Goal: Transaction & Acquisition: Subscribe to service/newsletter

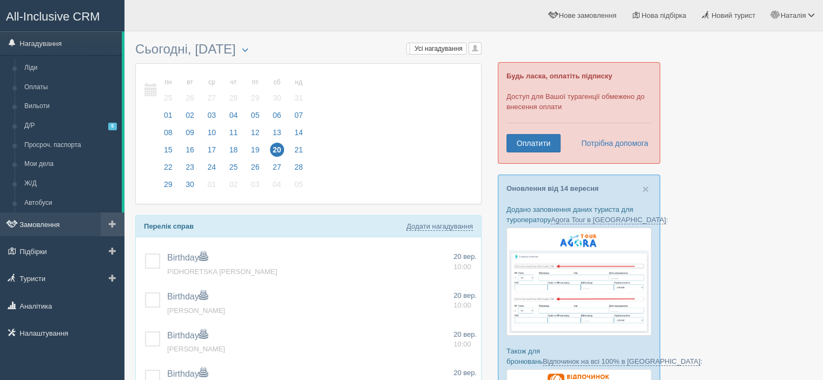
click at [47, 226] on link "Замовлення" at bounding box center [62, 225] width 124 height 24
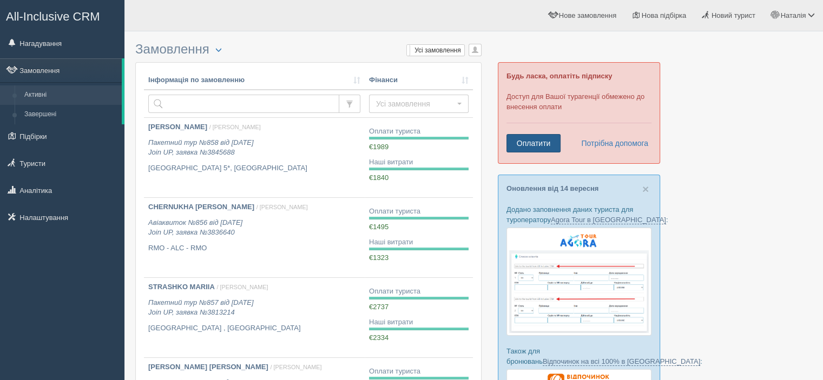
click at [555, 137] on link "Оплатити" at bounding box center [534, 143] width 54 height 18
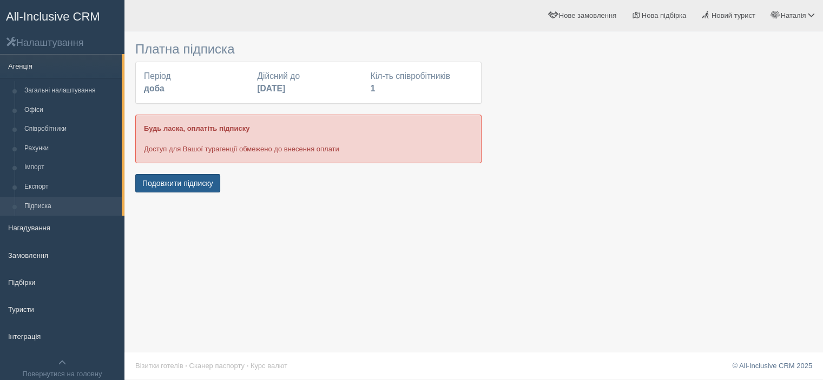
click at [178, 183] on button "Подовжити підписку" at bounding box center [177, 183] width 85 height 18
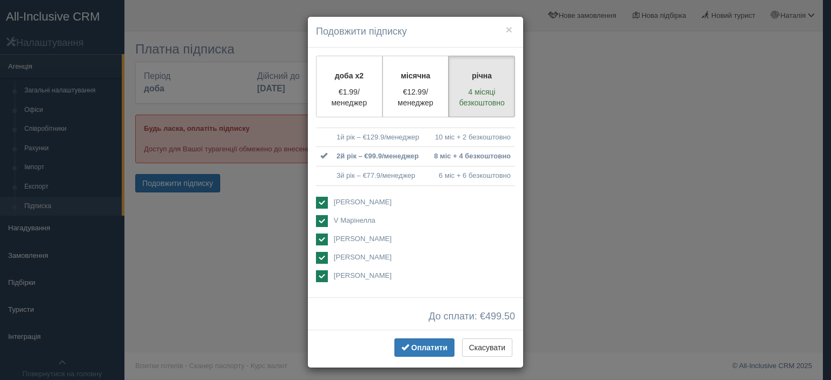
click at [318, 200] on ins at bounding box center [322, 203] width 12 height 12
checkbox input "false"
click at [318, 215] on ins at bounding box center [322, 221] width 12 height 12
checkbox input "false"
click at [318, 240] on ins at bounding box center [322, 240] width 12 height 12
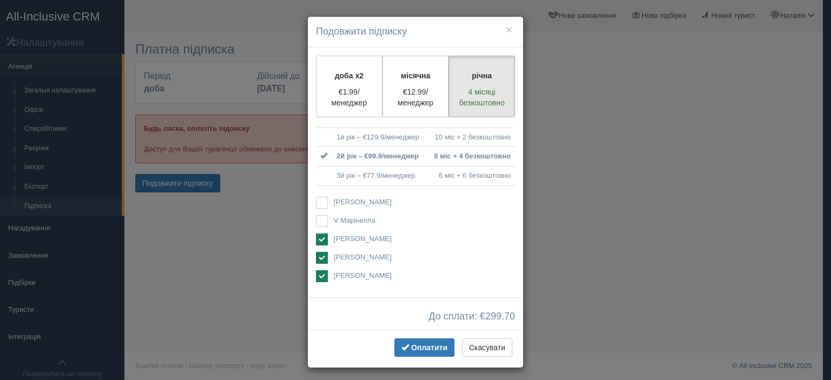
checkbox input "false"
click at [320, 273] on ins at bounding box center [322, 277] width 12 height 12
checkbox input "false"
click at [426, 352] on span "Оплатити" at bounding box center [429, 348] width 36 height 9
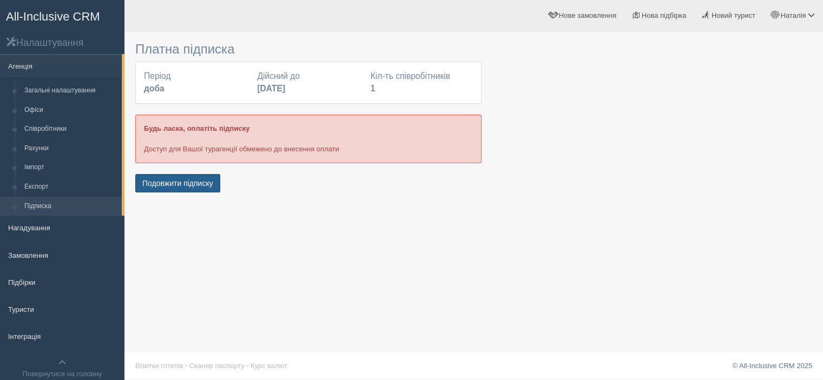
click at [183, 183] on button "Подовжити підписку" at bounding box center [177, 183] width 85 height 18
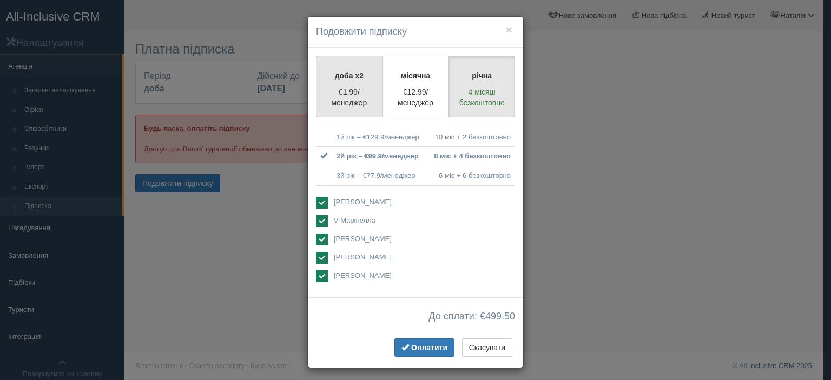
click at [324, 93] on p "€1.99/менеджер" at bounding box center [349, 98] width 52 height 22
radio input "true"
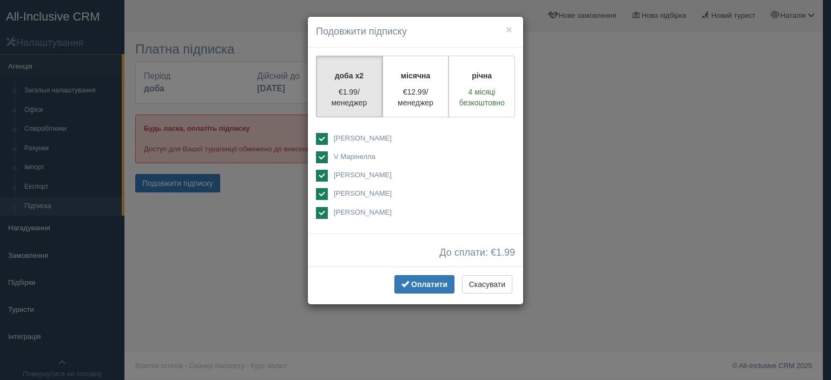
click at [324, 140] on ins at bounding box center [322, 139] width 12 height 12
checkbox input "true"
click at [319, 157] on ins at bounding box center [322, 158] width 12 height 12
checkbox input "true"
click at [322, 133] on ins at bounding box center [322, 139] width 12 height 12
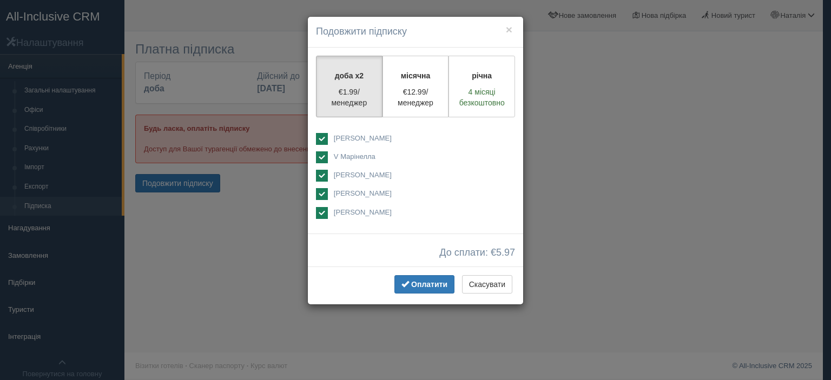
checkbox input "false"
click at [321, 155] on ins at bounding box center [322, 158] width 12 height 12
checkbox input "false"
click at [319, 176] on ins at bounding box center [322, 176] width 12 height 12
click at [323, 176] on ins at bounding box center [322, 176] width 12 height 12
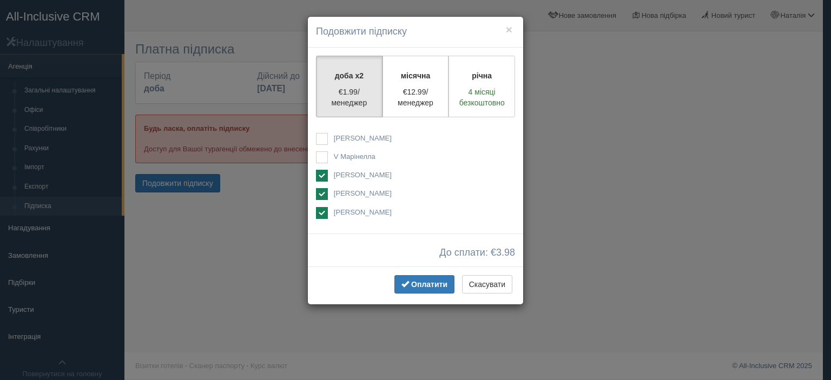
checkbox input "false"
click at [318, 214] on ins at bounding box center [322, 213] width 12 height 12
click at [320, 214] on ins at bounding box center [322, 213] width 12 height 12
checkbox input "false"
click at [422, 285] on span "Оплатити" at bounding box center [429, 284] width 36 height 9
